Goal: Navigation & Orientation: Find specific page/section

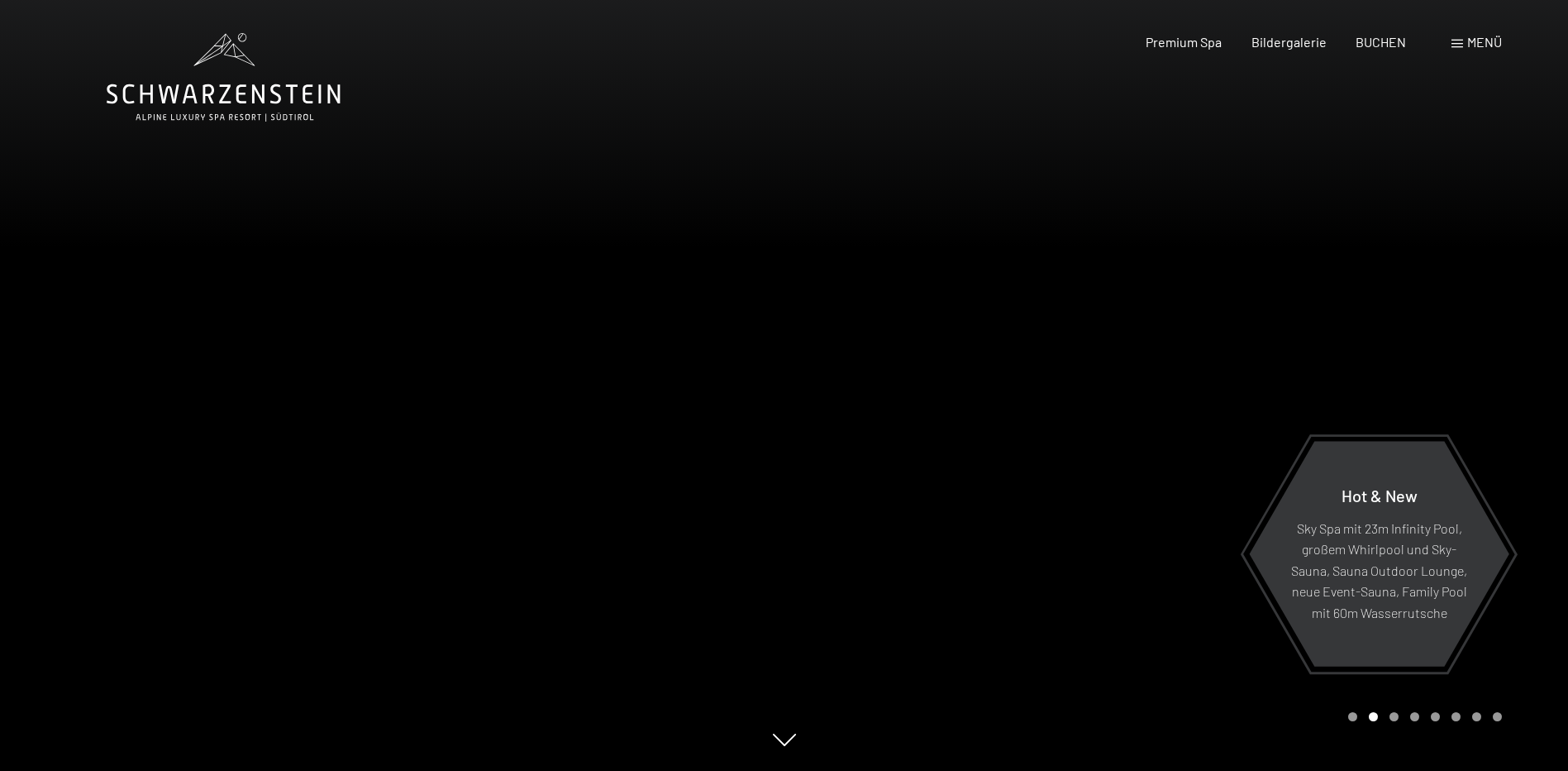
click at [1454, 44] on span at bounding box center [1457, 44] width 12 height 9
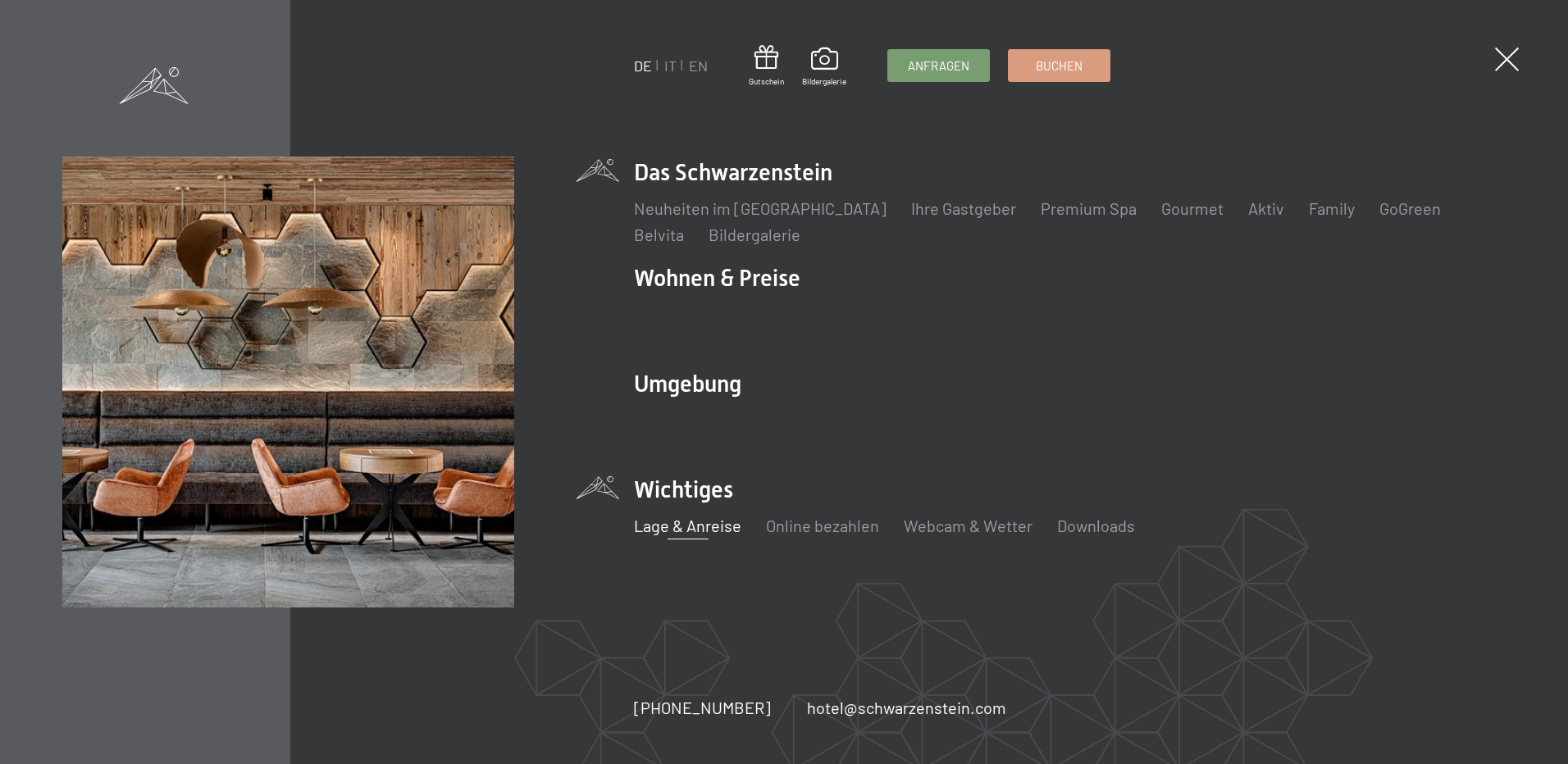
click at [687, 527] on link "Lage & Anreise" at bounding box center [687, 525] width 107 height 20
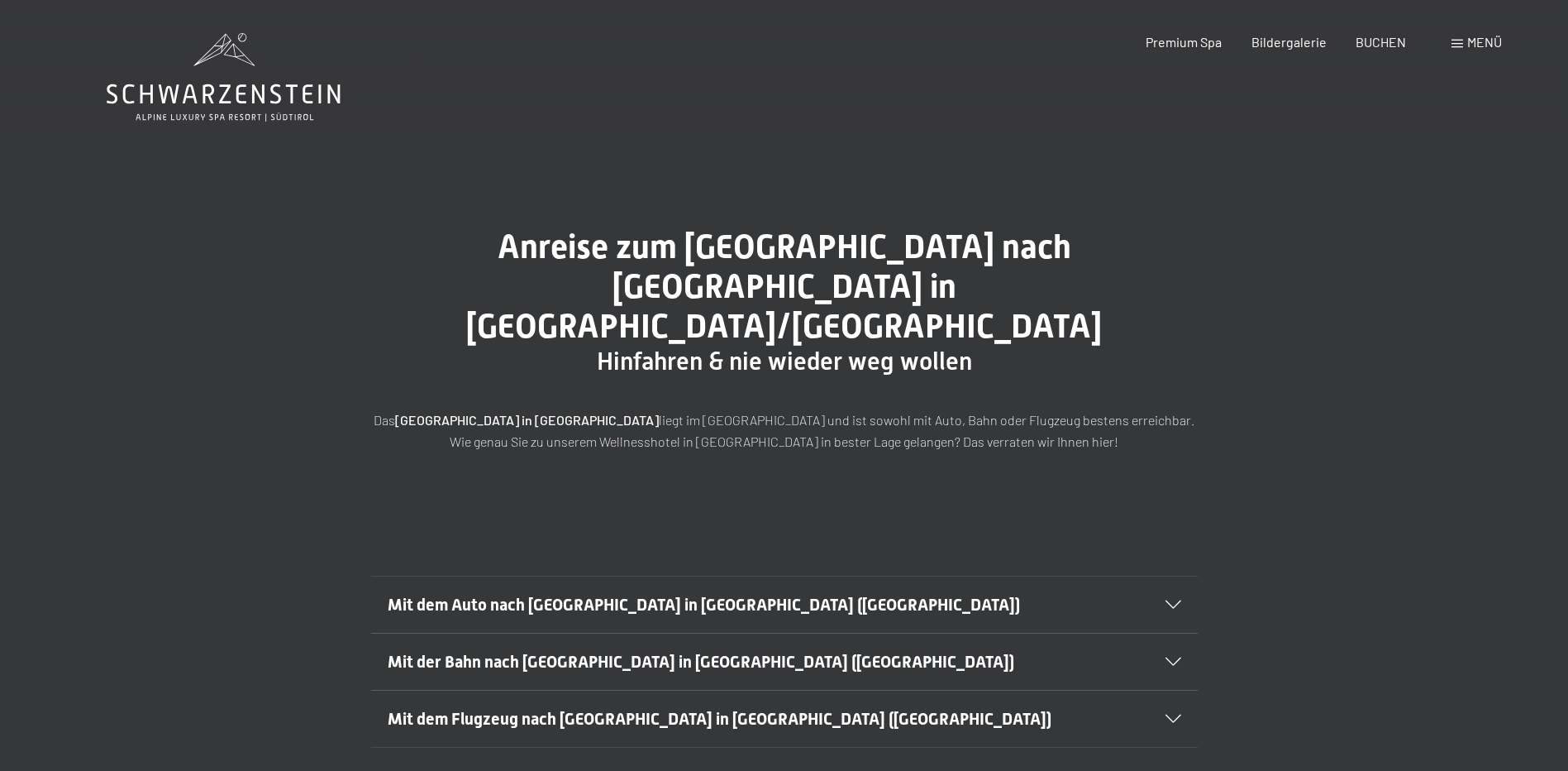
click at [1174, 600] on icon at bounding box center [1174, 605] width 15 height 9
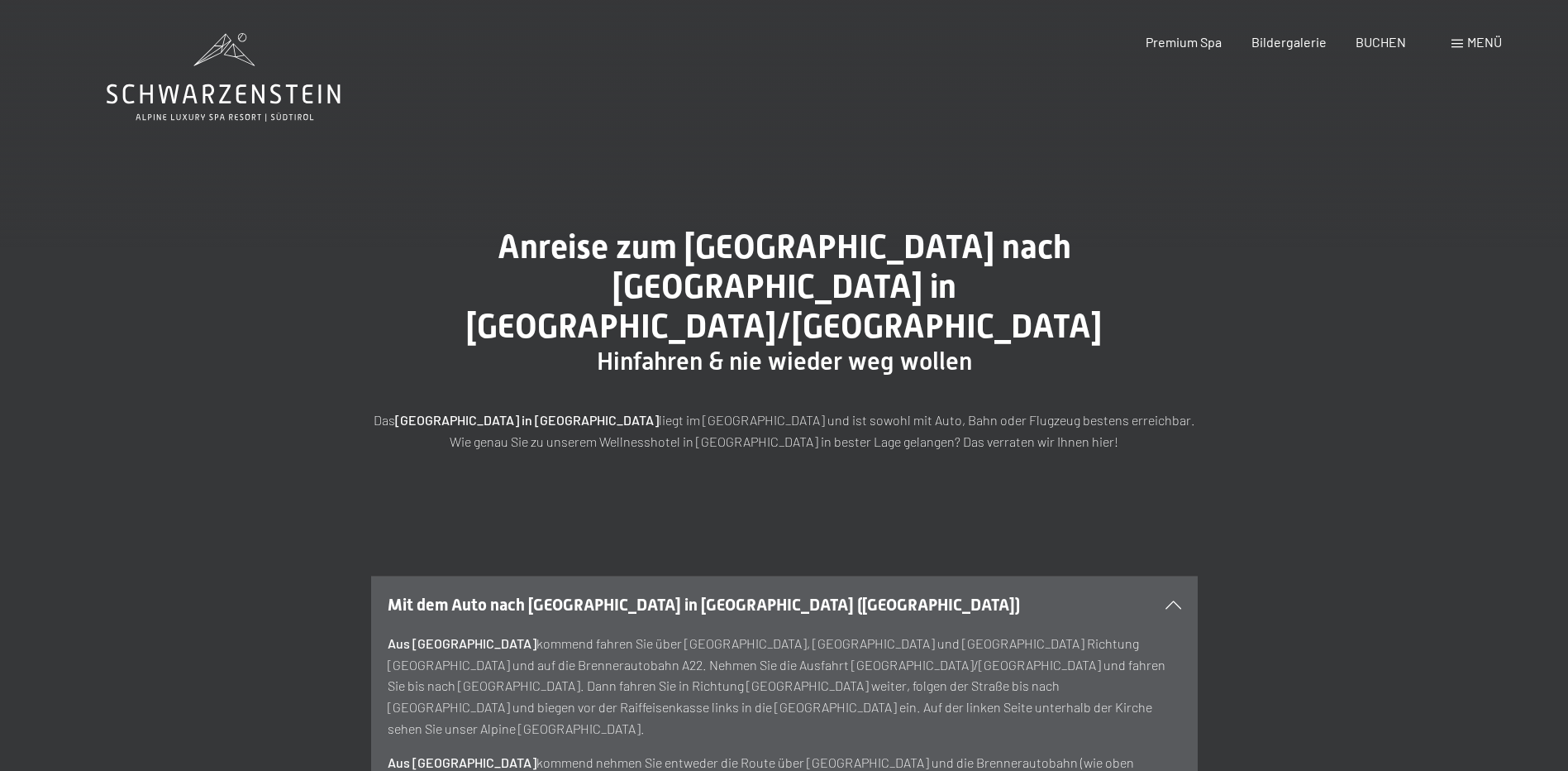
click at [1480, 40] on span "Menü" at bounding box center [1485, 42] width 35 height 15
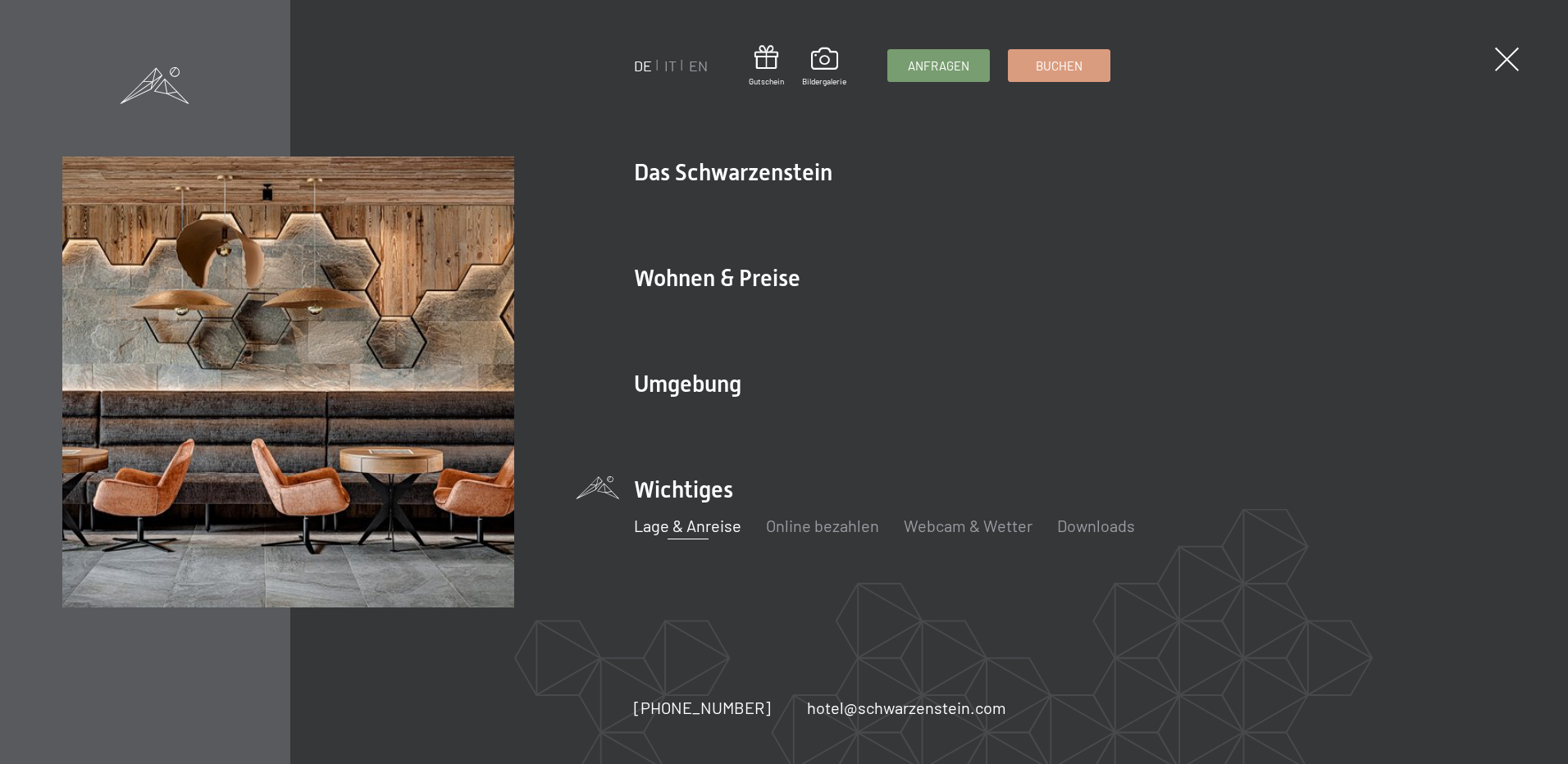
click at [707, 527] on link "Lage & Anreise" at bounding box center [687, 525] width 107 height 20
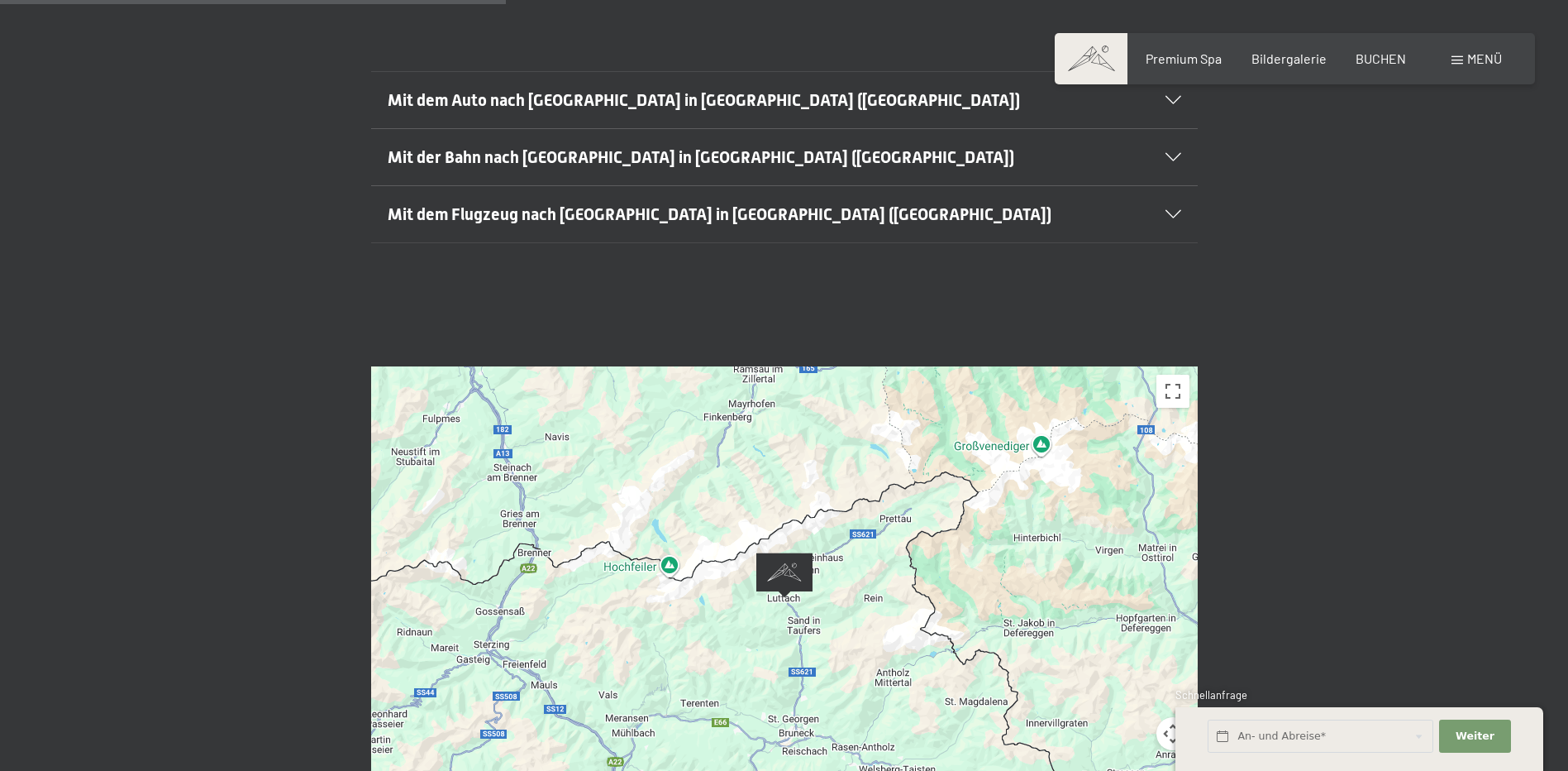
scroll to position [661, 0]
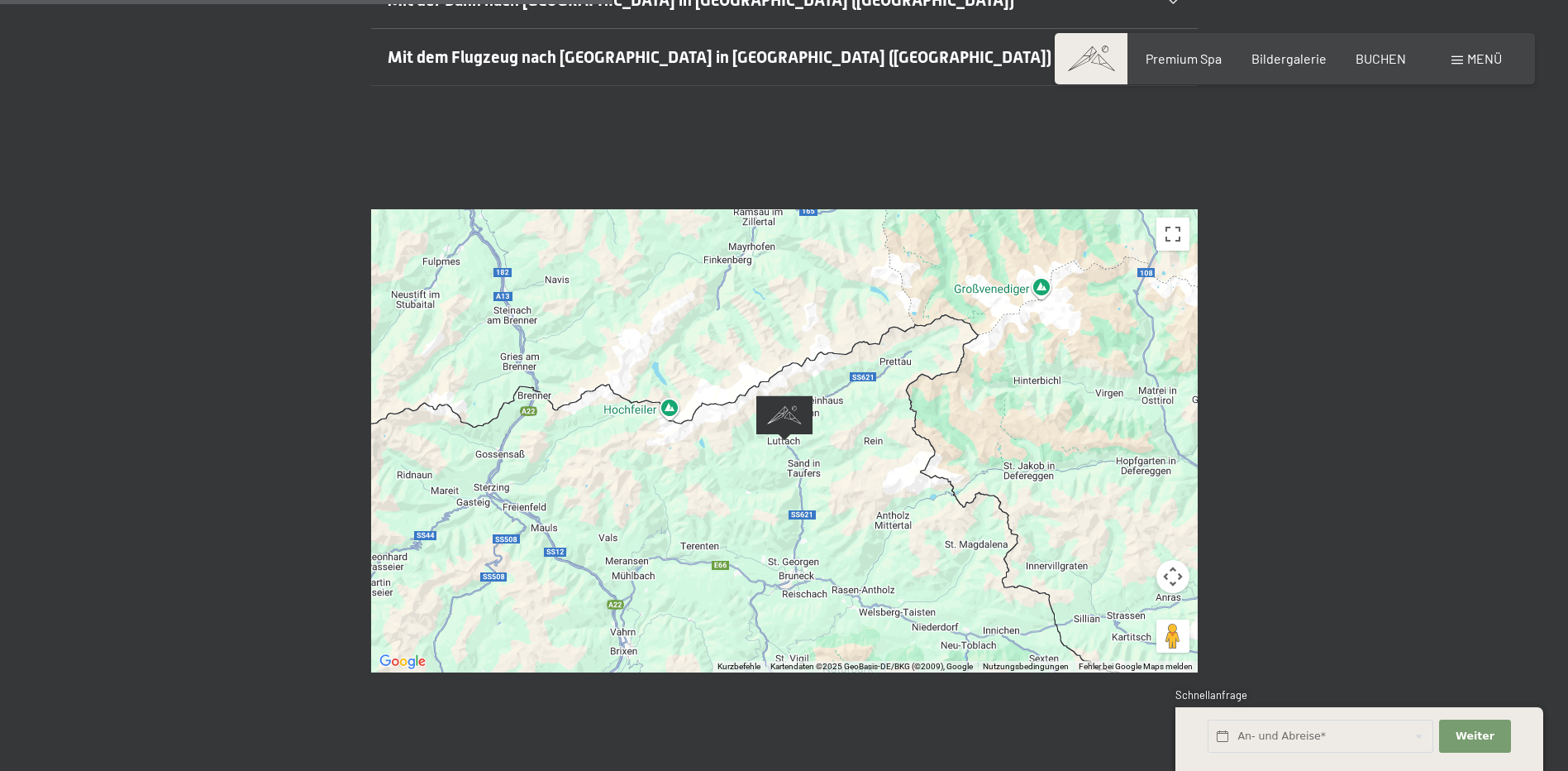
click at [697, 445] on div at bounding box center [784, 441] width 826 height 463
click at [1167, 560] on button "Kamerasteuerung für die Karte" at bounding box center [1173, 576] width 33 height 33
click at [1174, 218] on button "Vollbildansicht ein/aus" at bounding box center [1173, 234] width 33 height 33
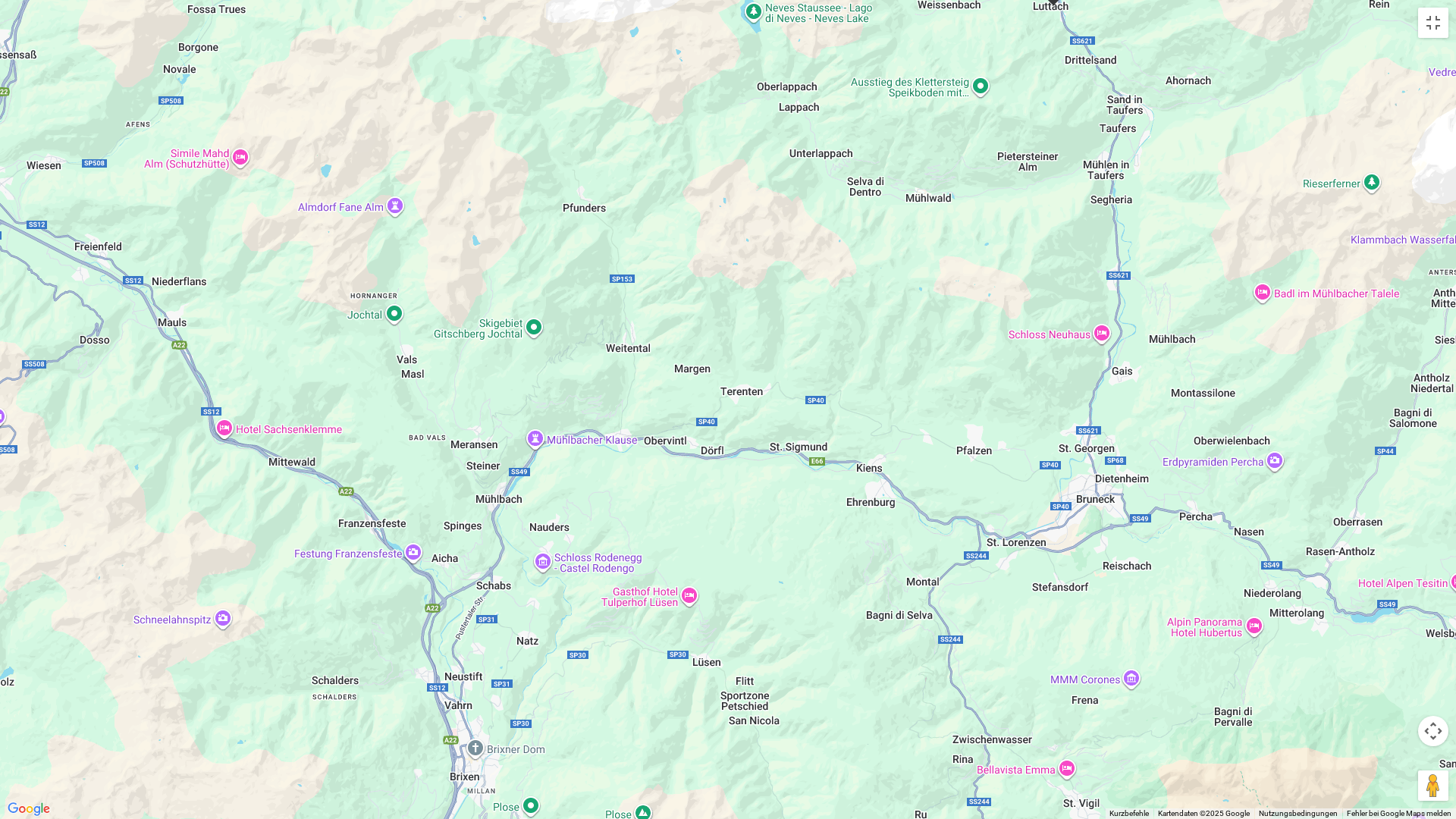
drag, startPoint x: 717, startPoint y: 606, endPoint x: 598, endPoint y: 724, distance: 167.6
click at [598, 706] on div at bounding box center [728, 409] width 1456 height 819
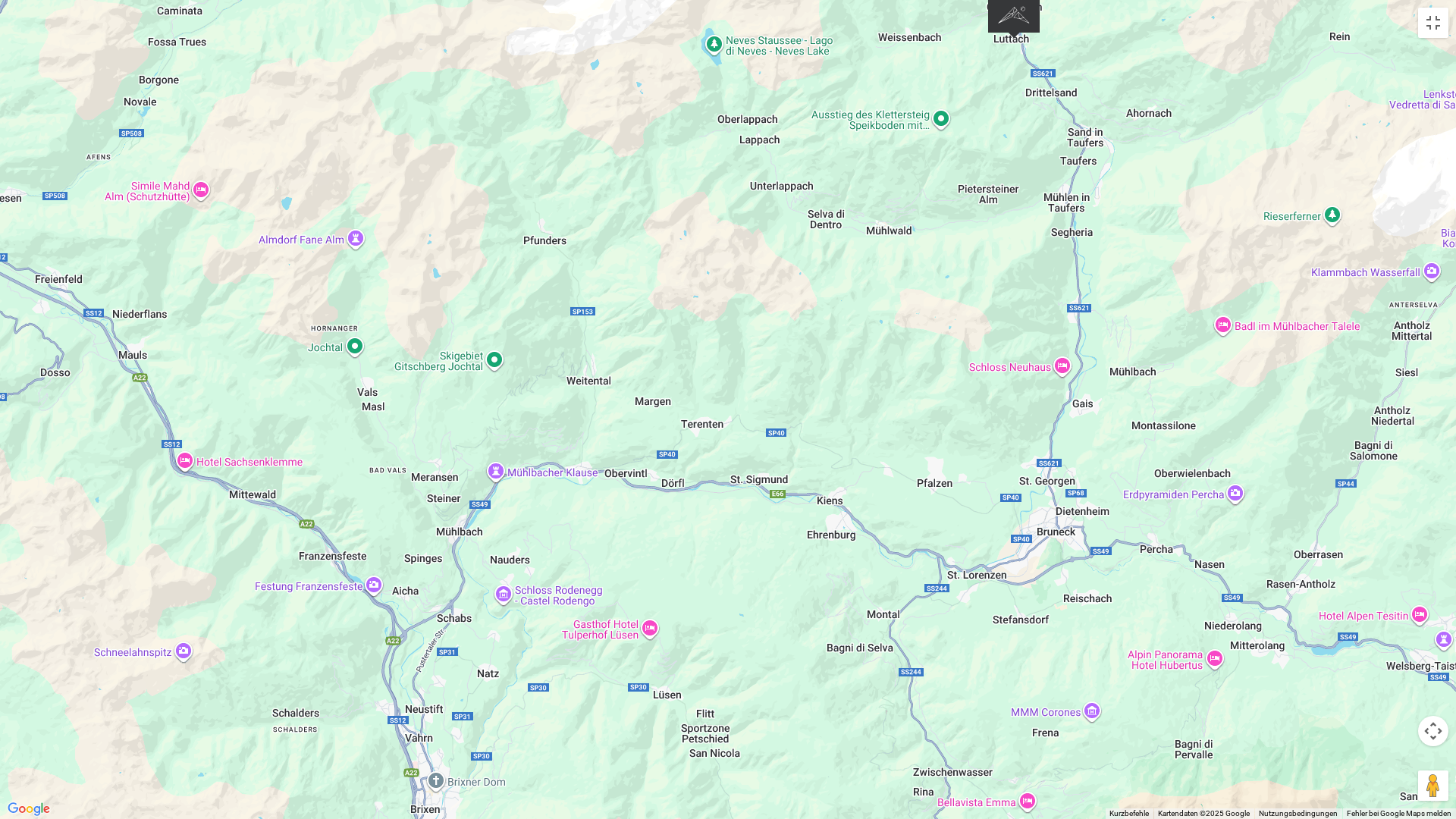
drag, startPoint x: 618, startPoint y: 669, endPoint x: 573, endPoint y: 703, distance: 56.4
click at [573, 703] on div at bounding box center [728, 409] width 1456 height 819
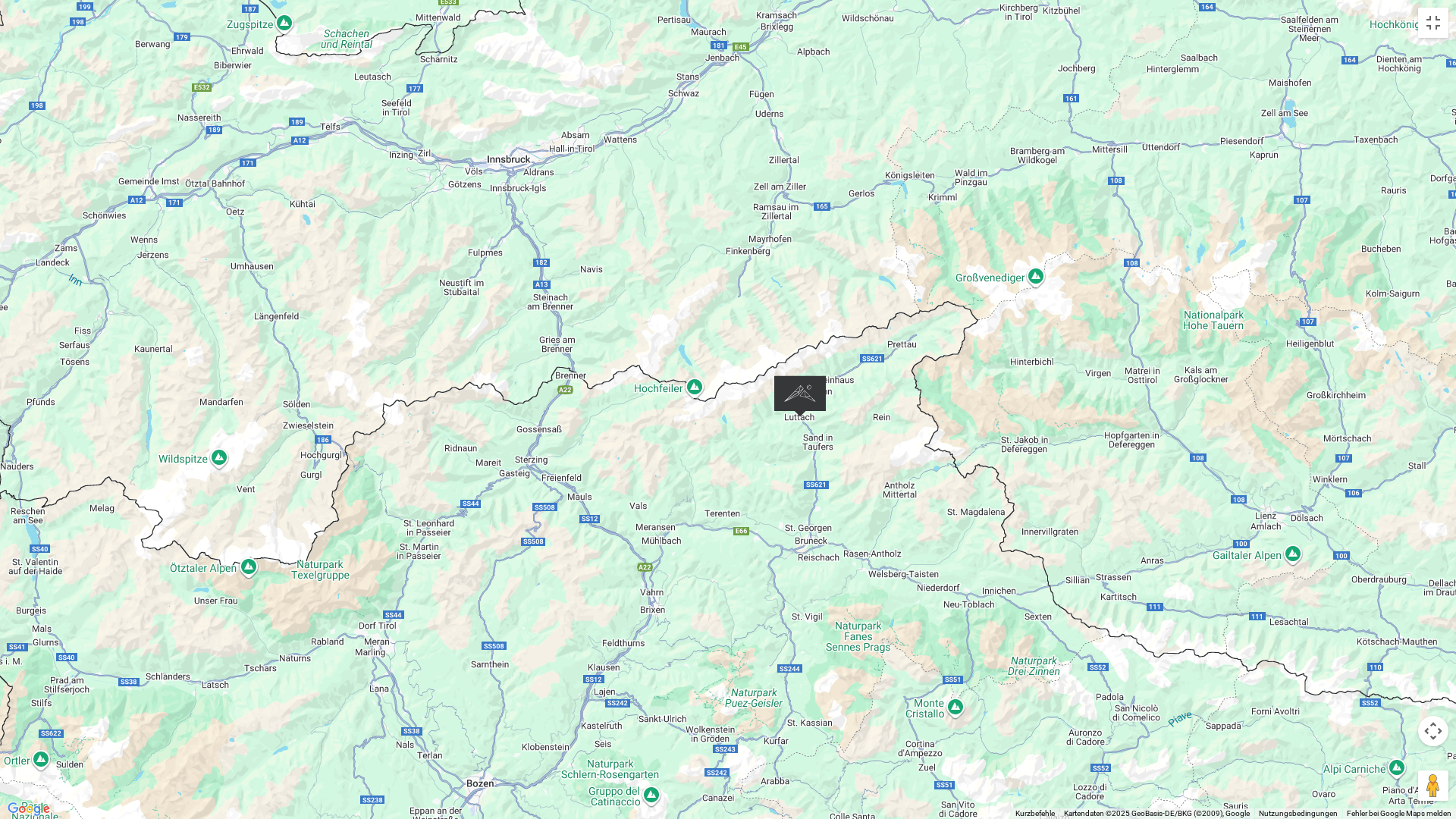
click at [764, 469] on div at bounding box center [728, 409] width 1456 height 819
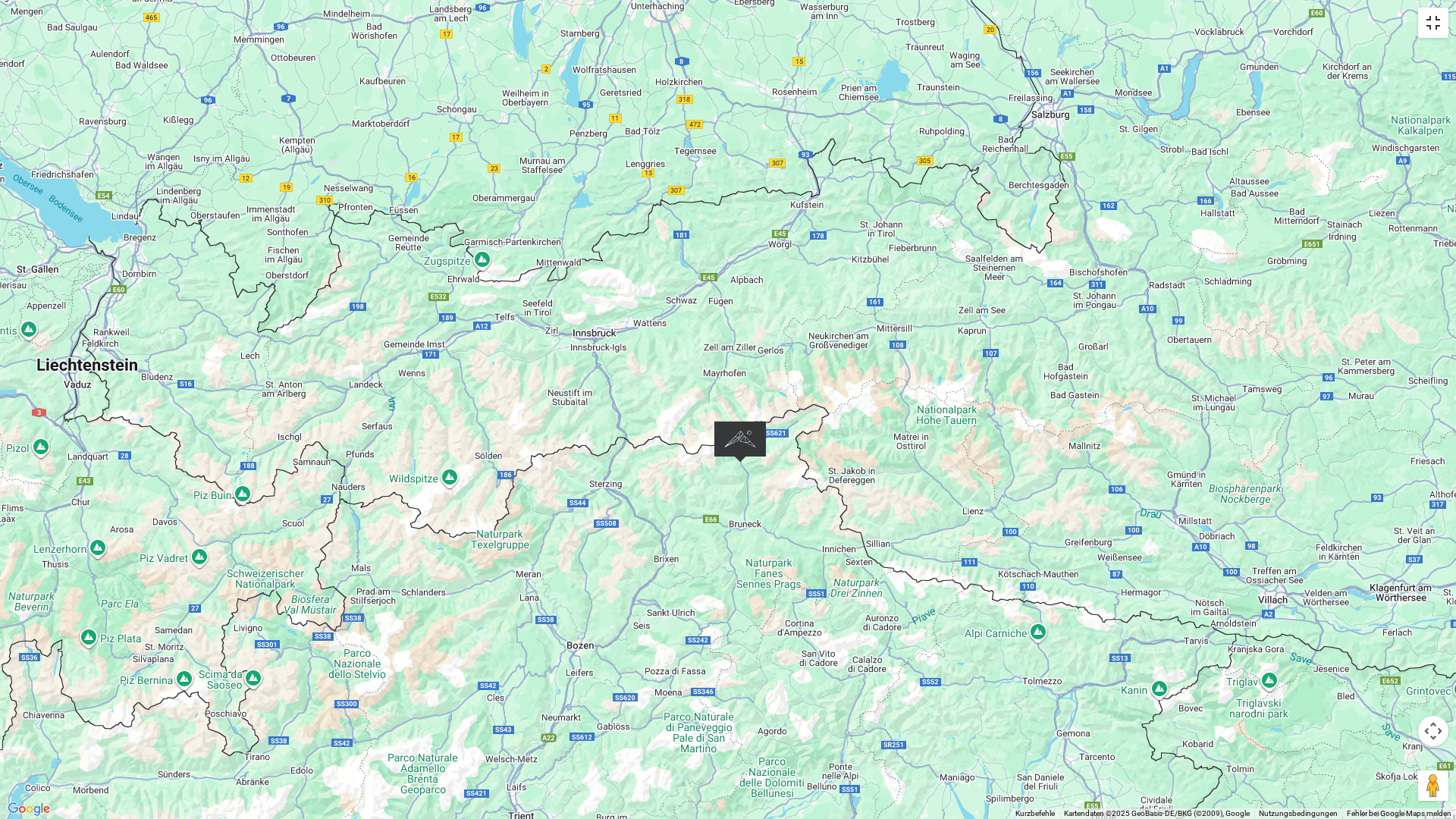
click at [1438, 24] on button "Vollbildansicht ein/aus" at bounding box center [1433, 23] width 31 height 31
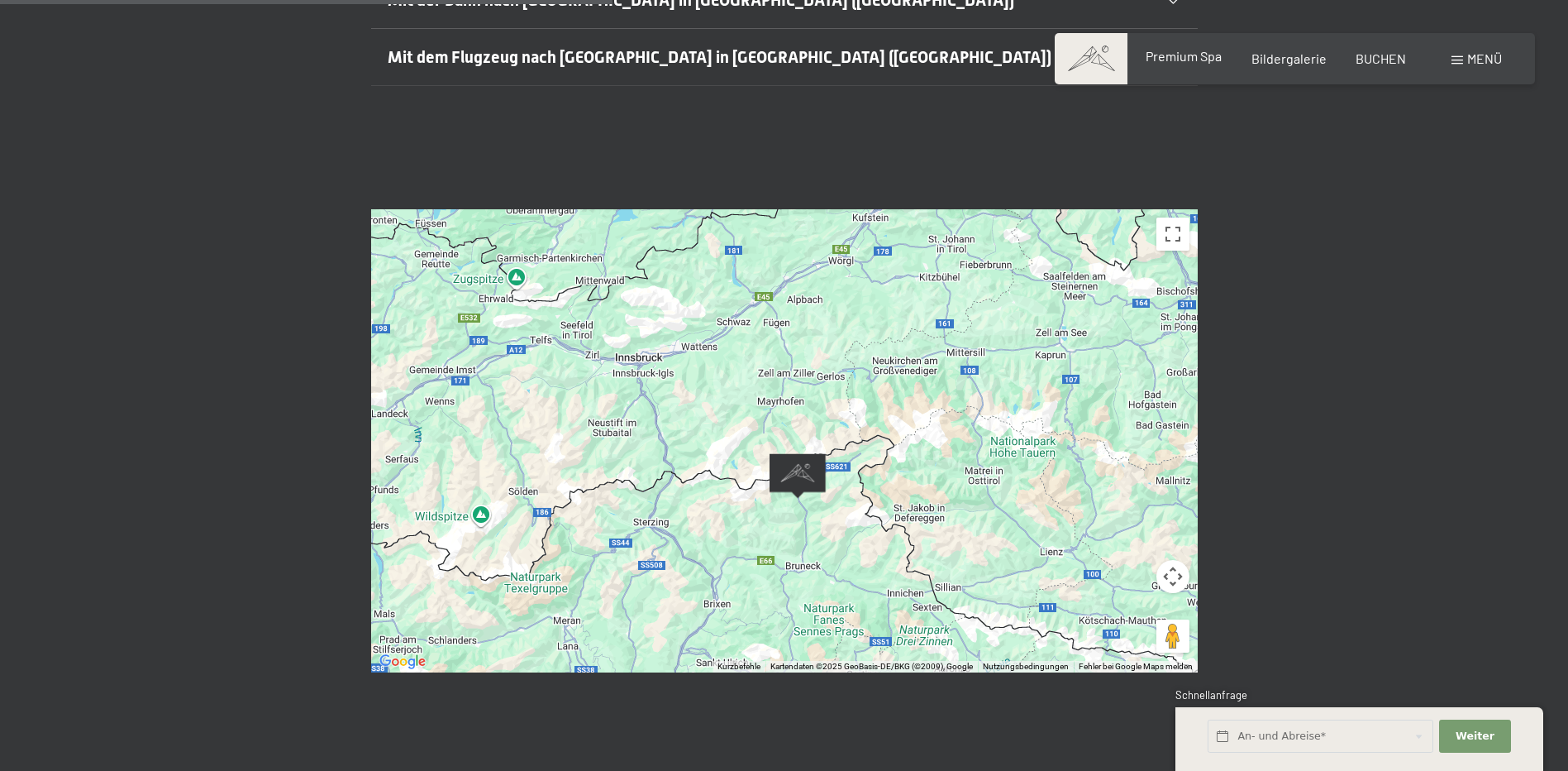
click at [1192, 59] on span "Premium Spa" at bounding box center [1184, 56] width 76 height 15
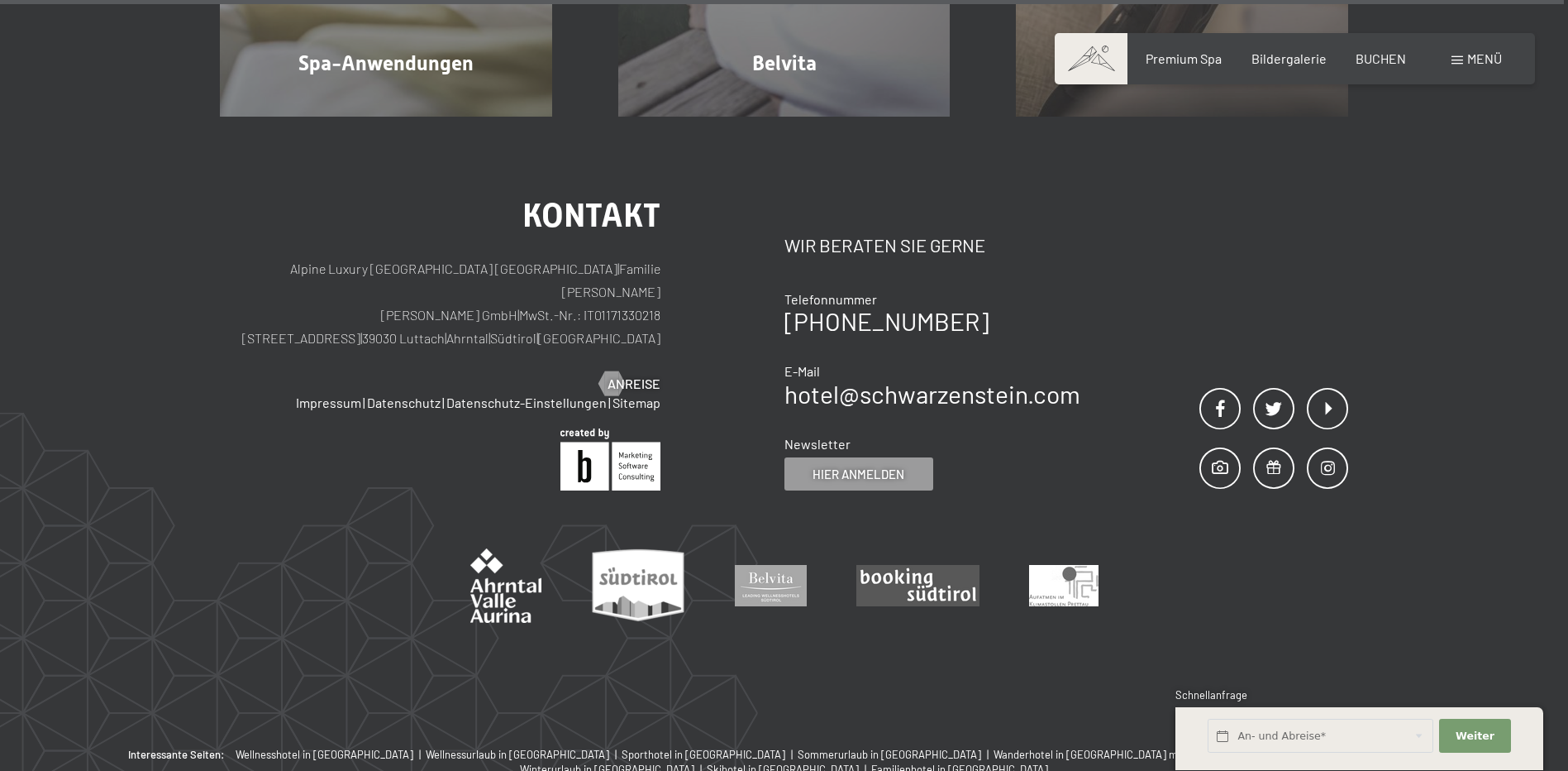
scroll to position [10616, 0]
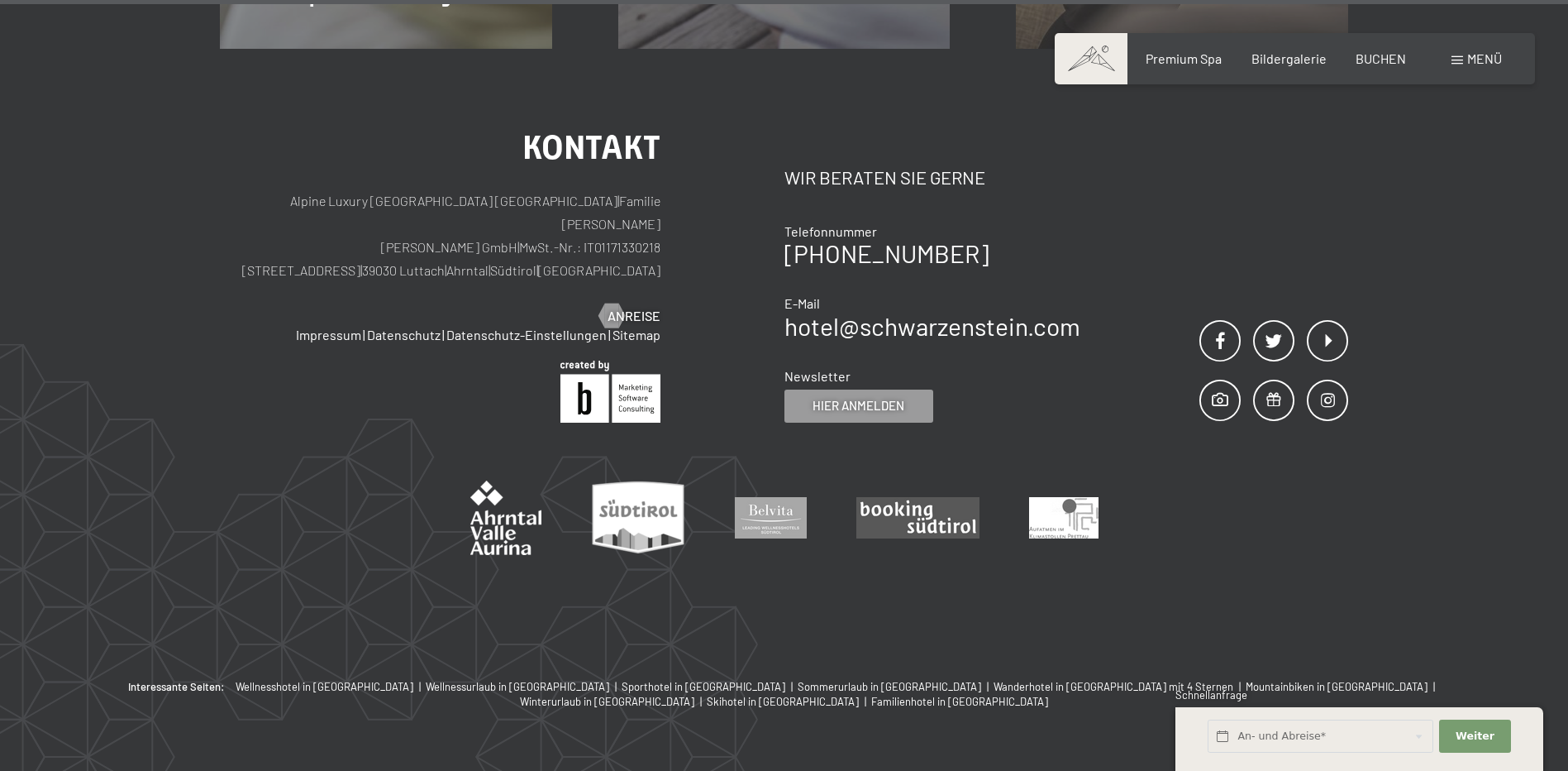
click at [1468, 58] on span "Menü" at bounding box center [1485, 58] width 35 height 15
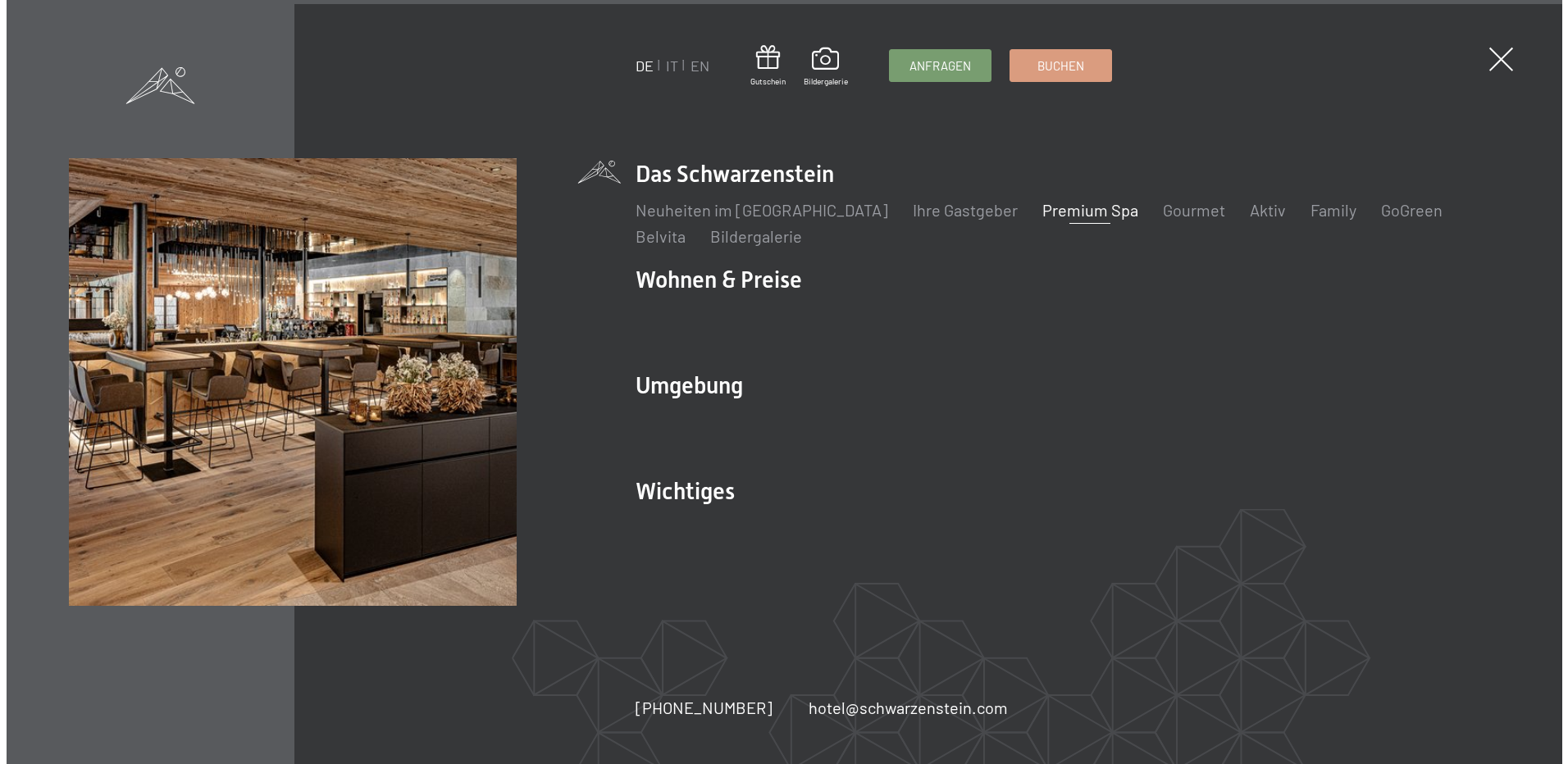
scroll to position [10547, 0]
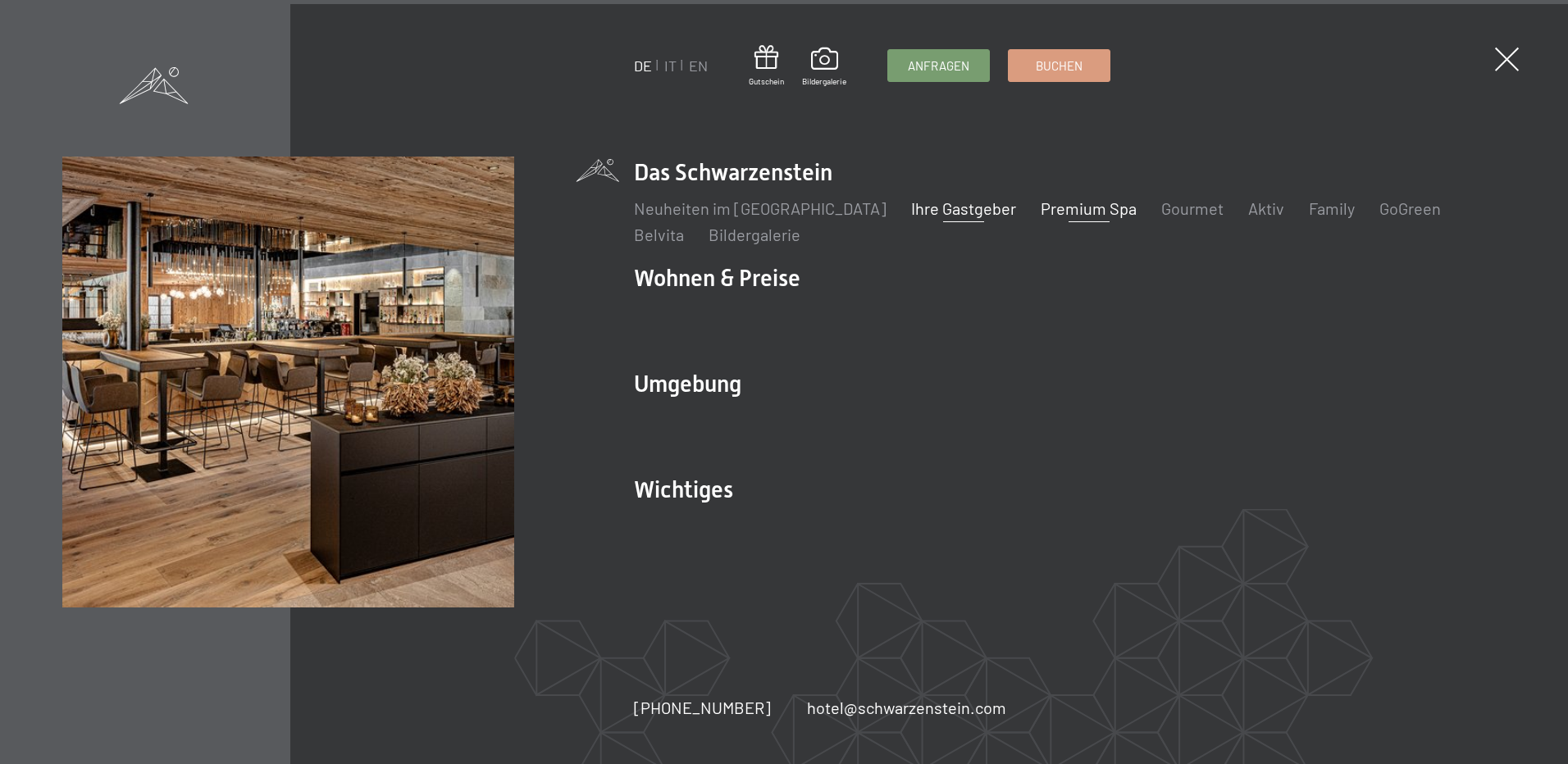
click at [932, 210] on link "Ihre Gastgeber" at bounding box center [963, 207] width 105 height 20
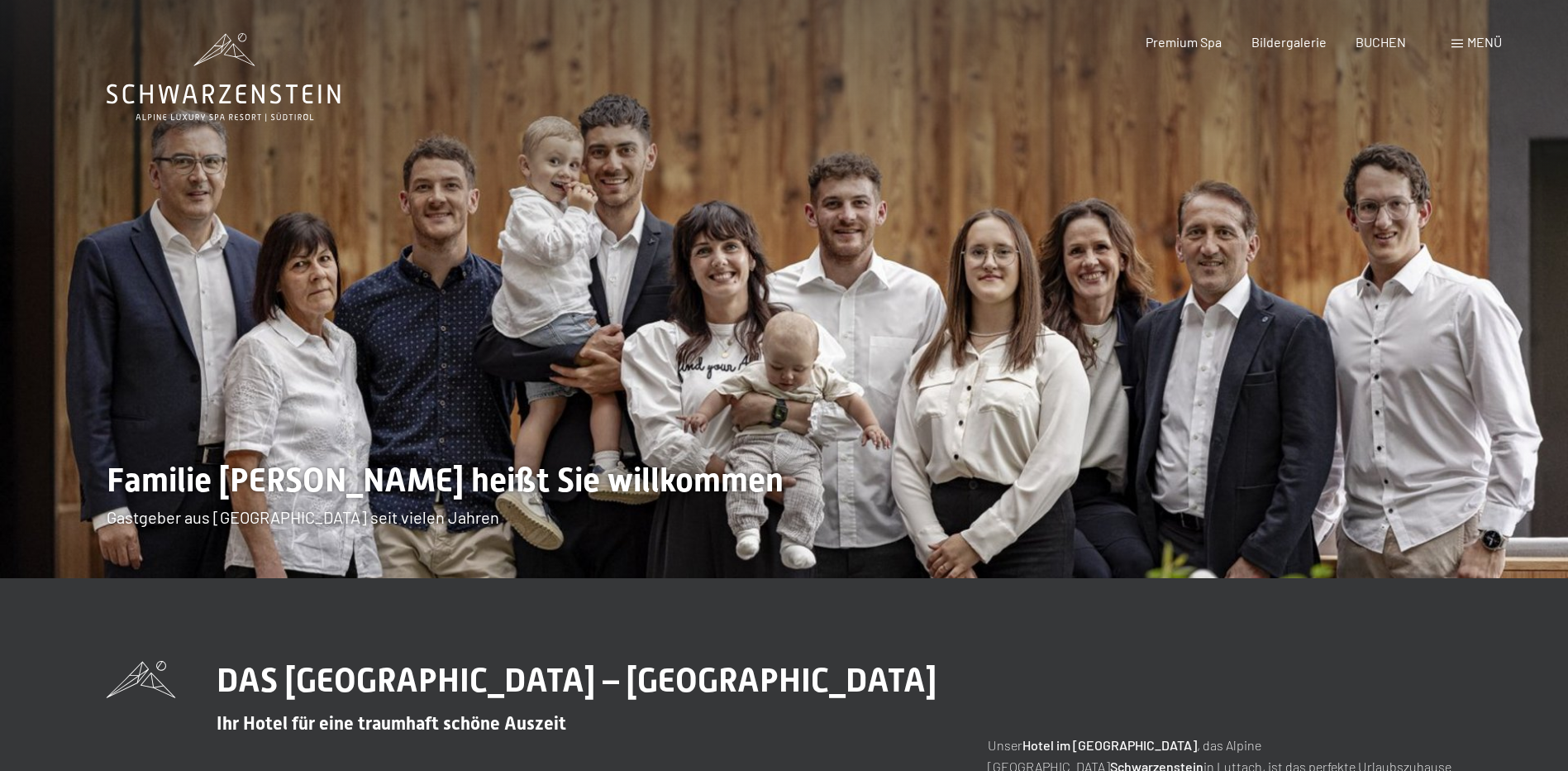
click at [1468, 40] on span "Menü" at bounding box center [1485, 42] width 35 height 15
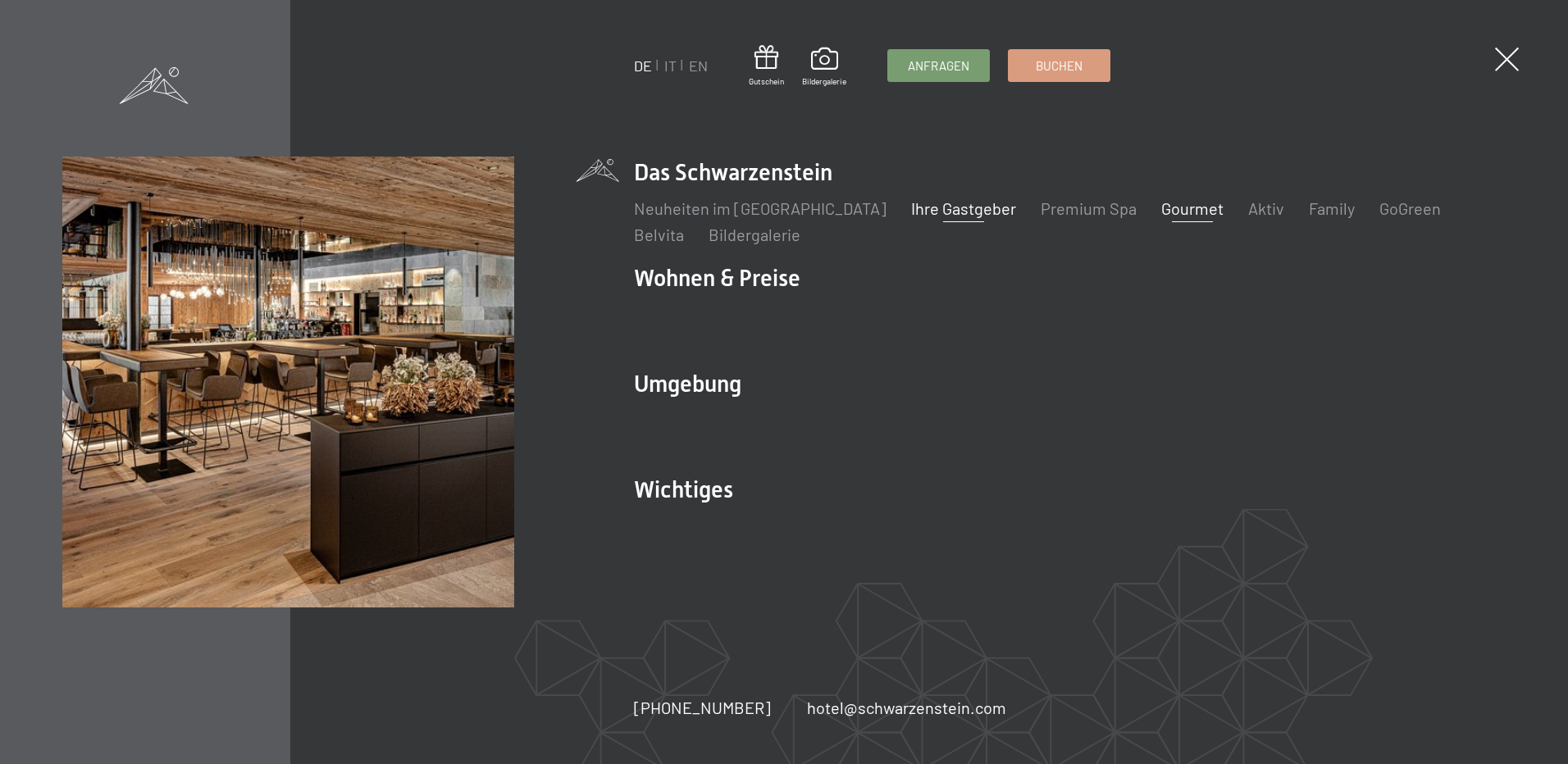
click at [1161, 204] on link "Gourmet" at bounding box center [1191, 207] width 62 height 20
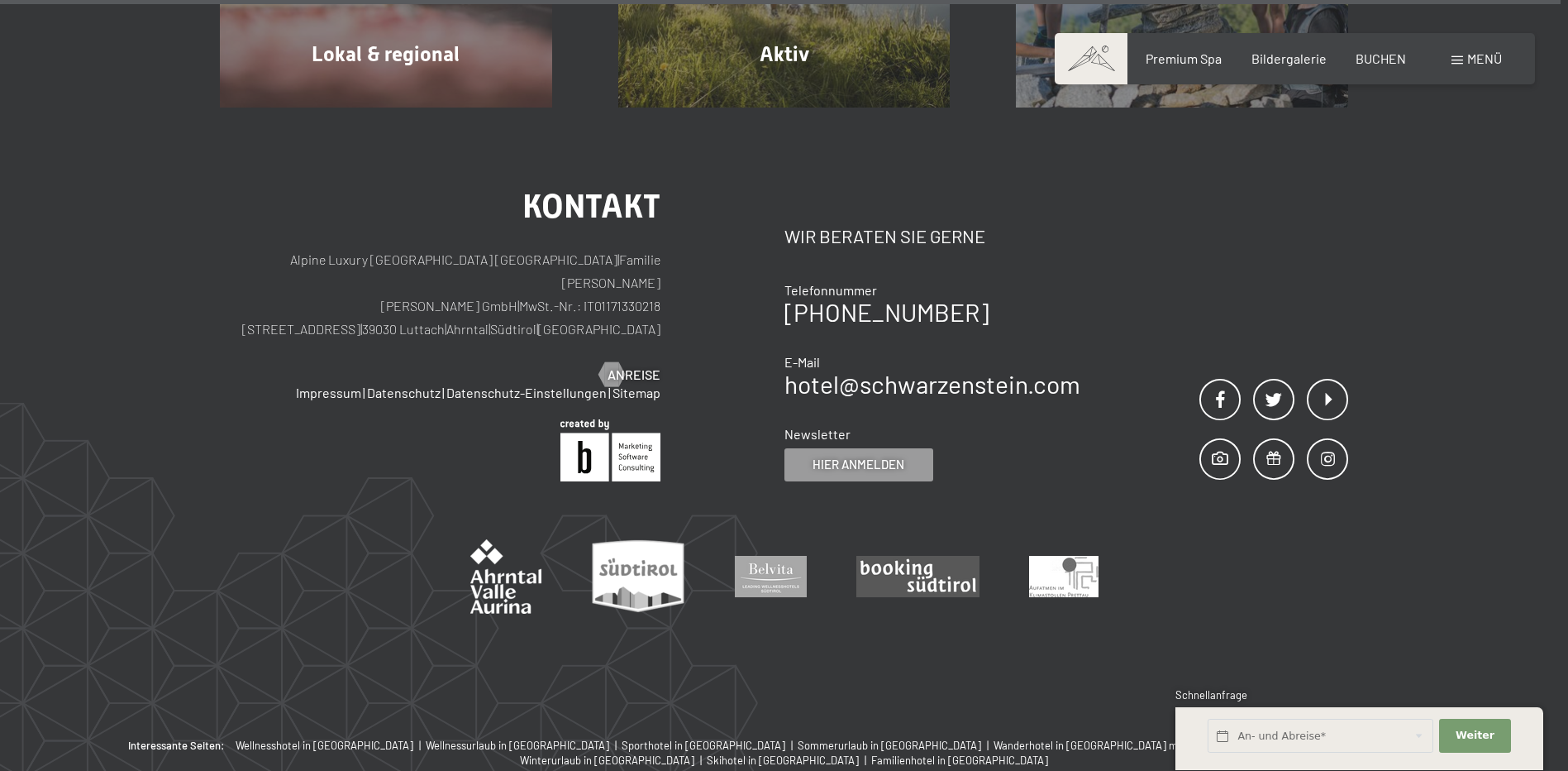
scroll to position [6430, 0]
